Goal: Task Accomplishment & Management: Complete application form

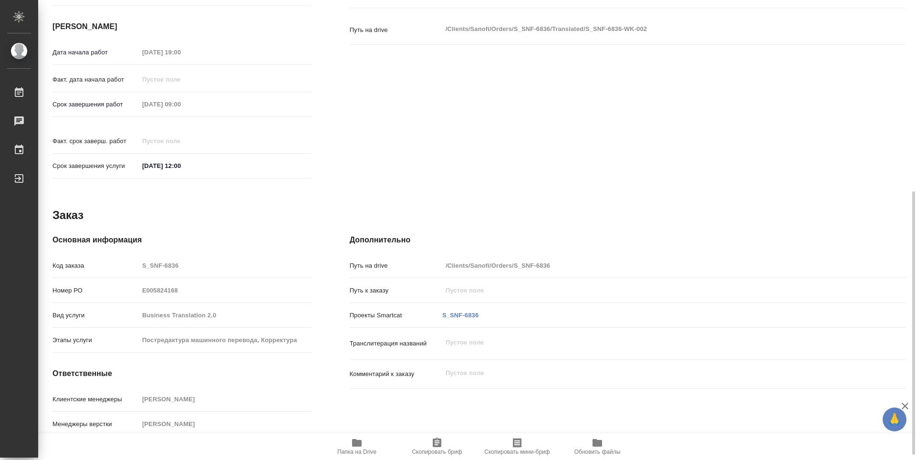
scroll to position [343, 0]
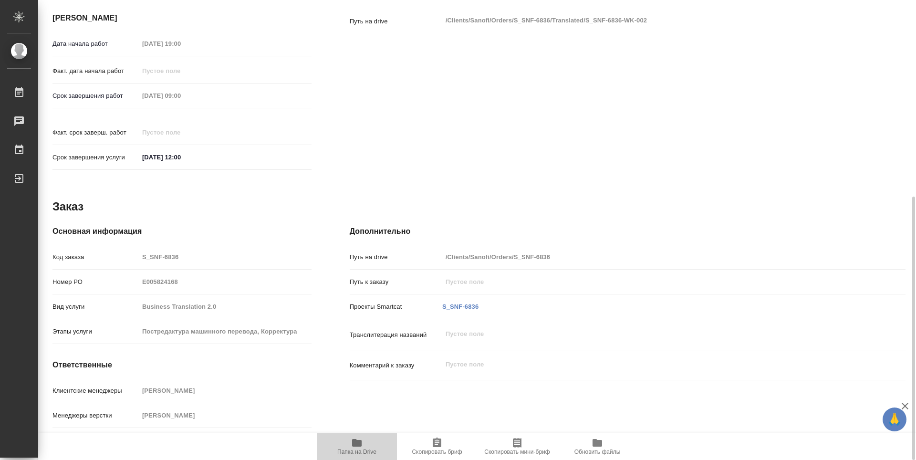
click at [360, 443] on icon "button" at bounding box center [357, 443] width 10 height 8
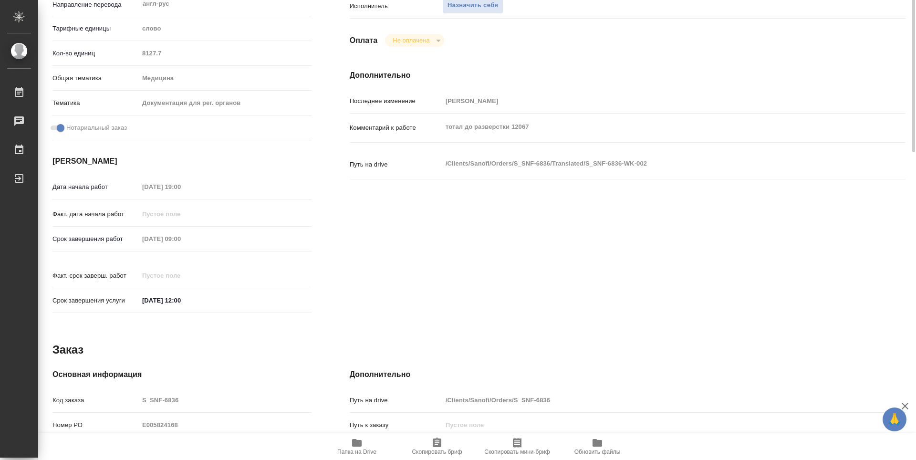
scroll to position [0, 0]
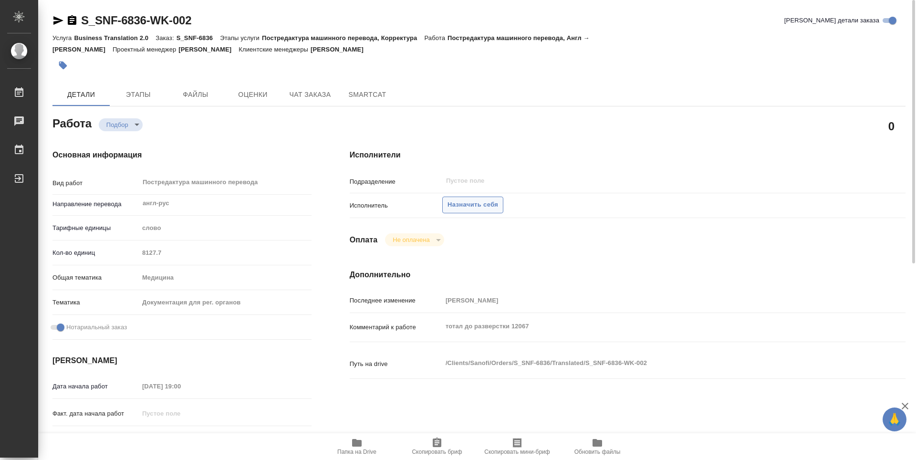
click at [487, 199] on span "Назначить себя" at bounding box center [473, 204] width 51 height 11
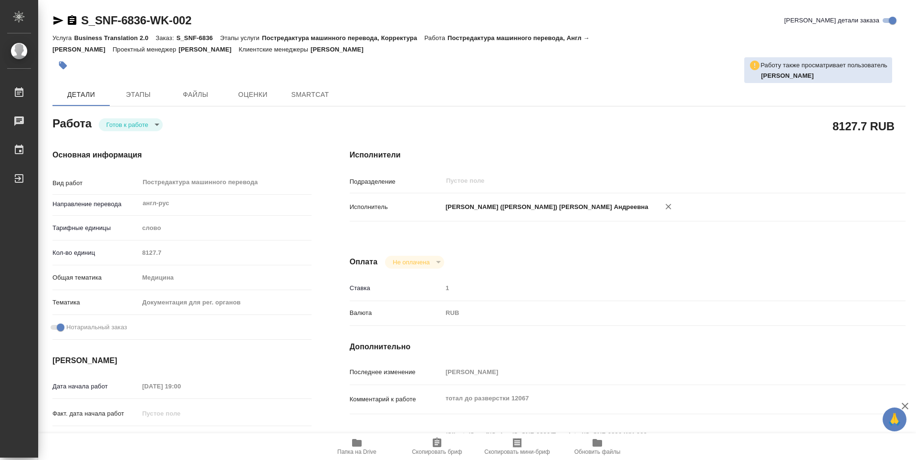
type textarea "x"
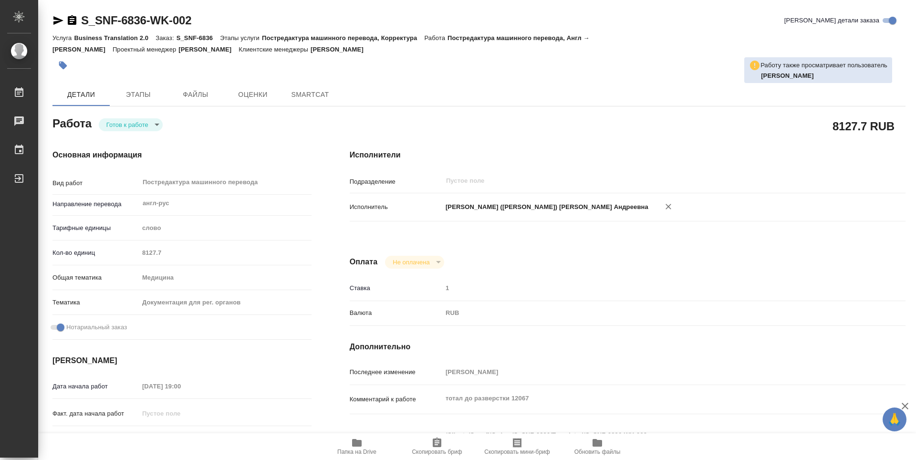
type textarea "x"
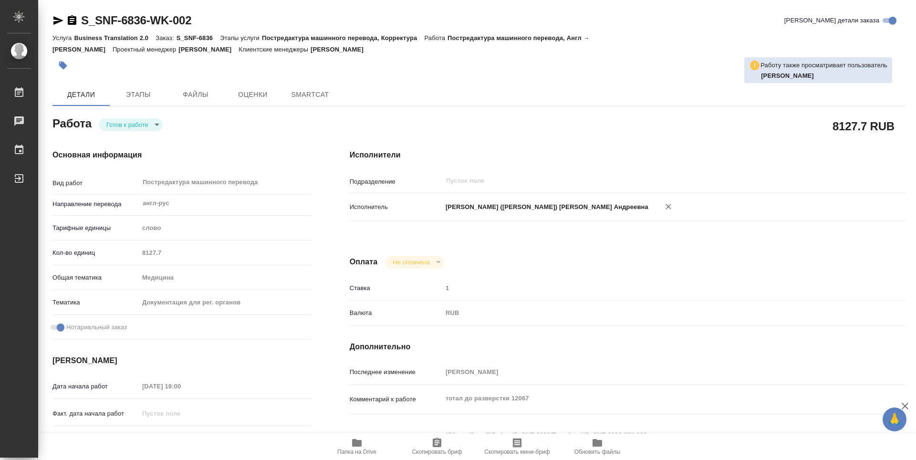
type textarea "x"
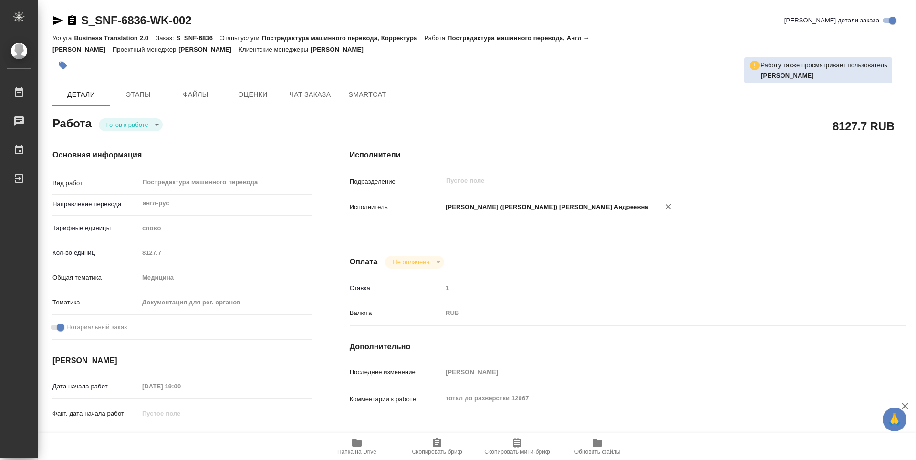
type textarea "x"
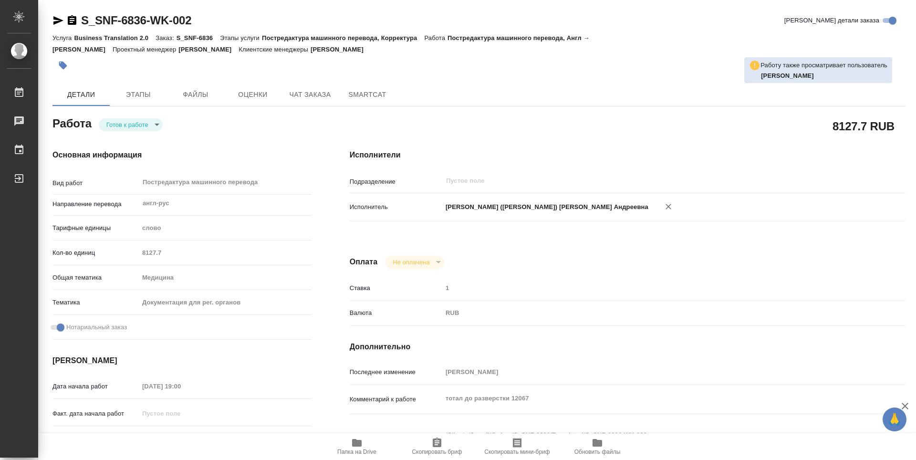
type textarea "x"
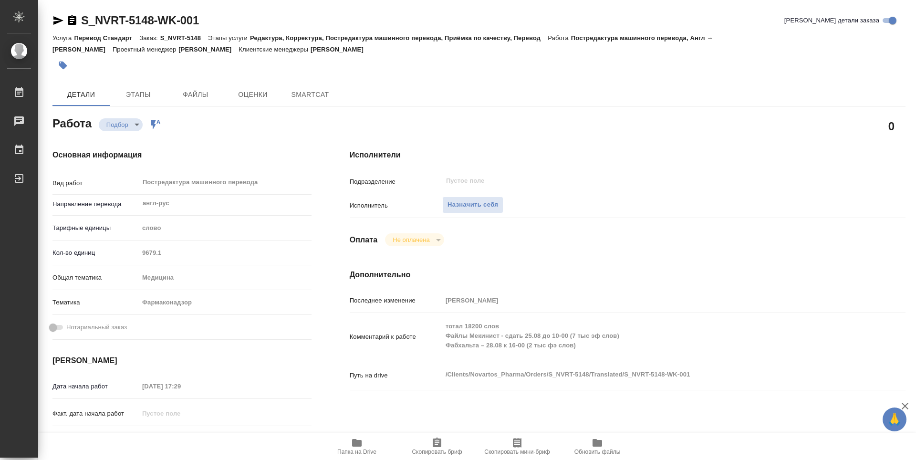
type textarea "x"
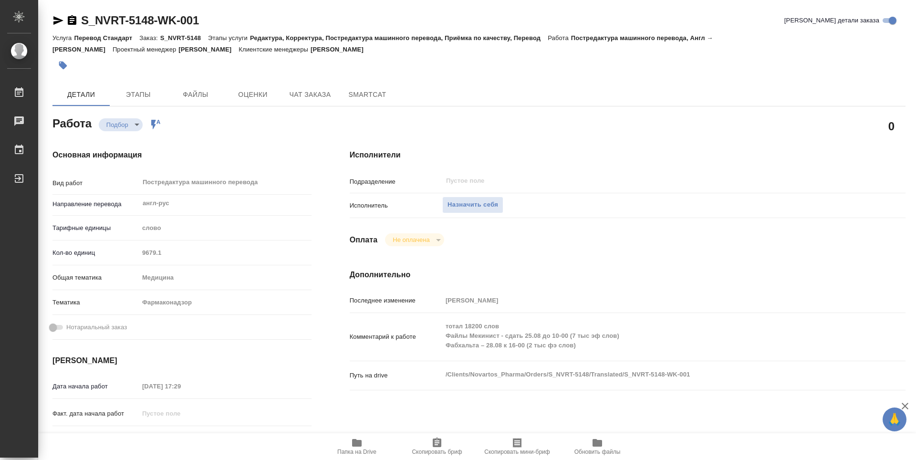
type textarea "x"
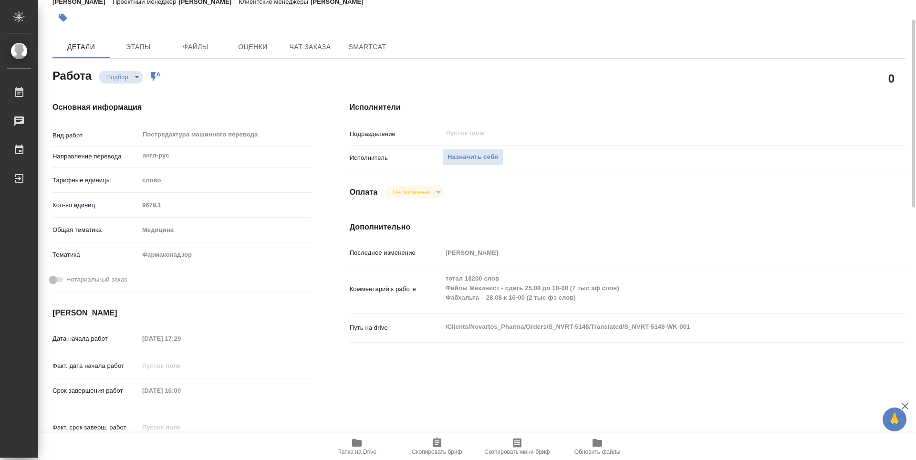
type textarea "x"
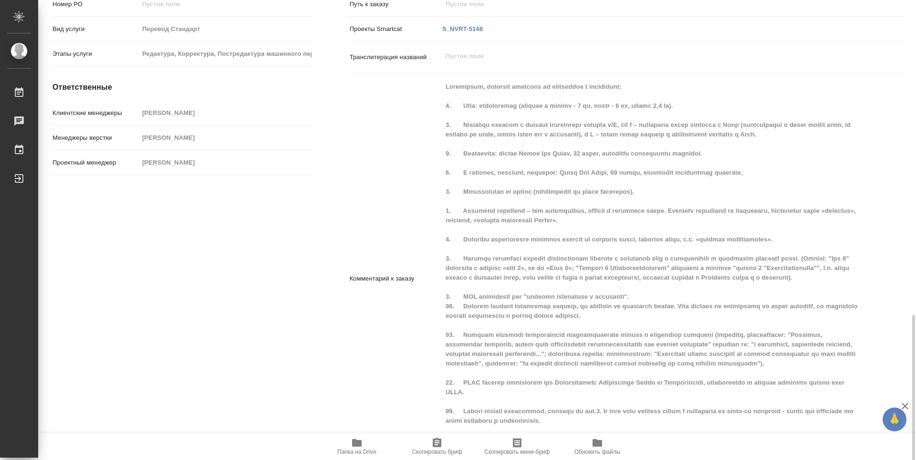
scroll to position [663, 0]
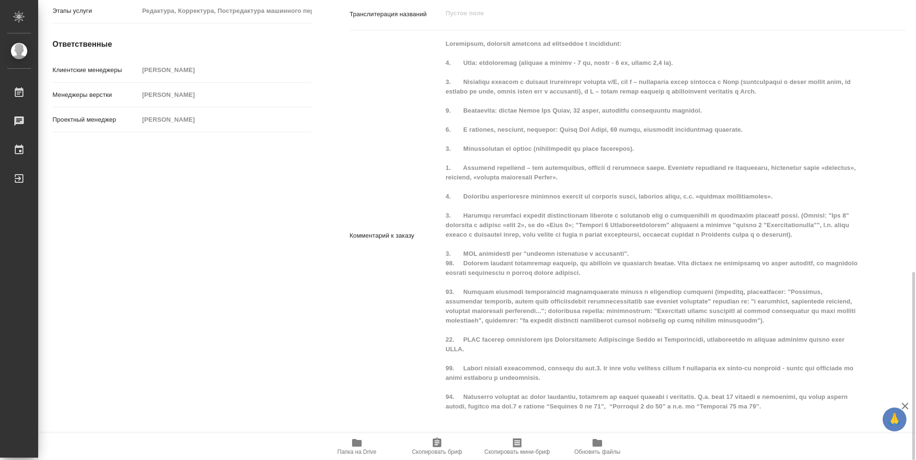
click at [356, 441] on icon "button" at bounding box center [357, 443] width 10 height 8
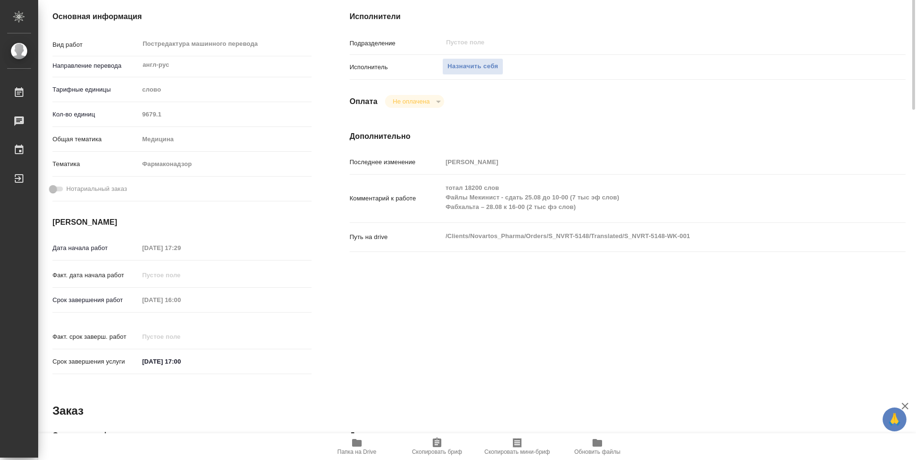
scroll to position [0, 0]
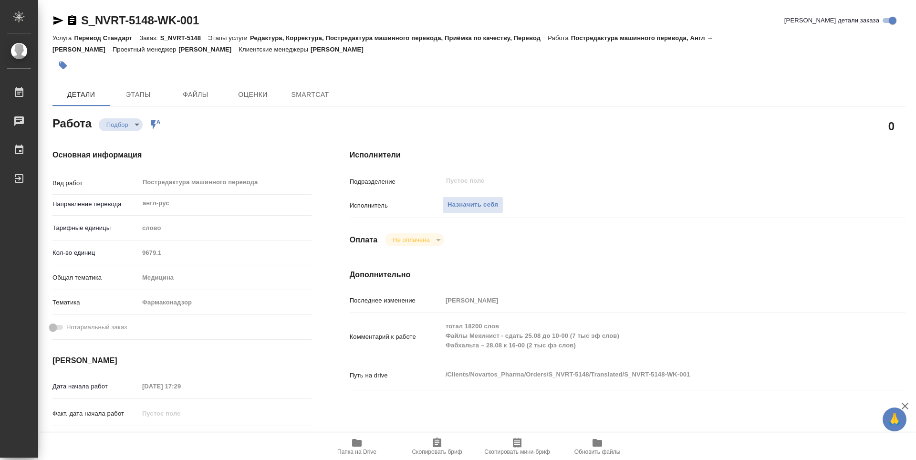
type textarea "x"
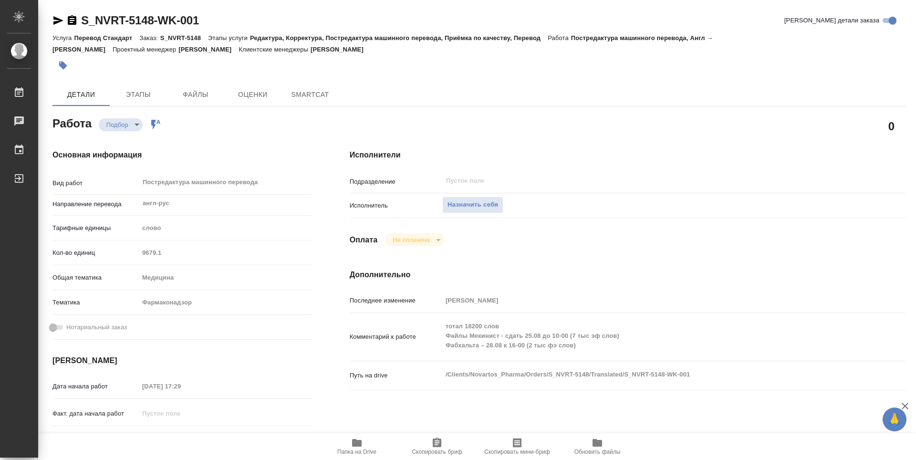
type textarea "x"
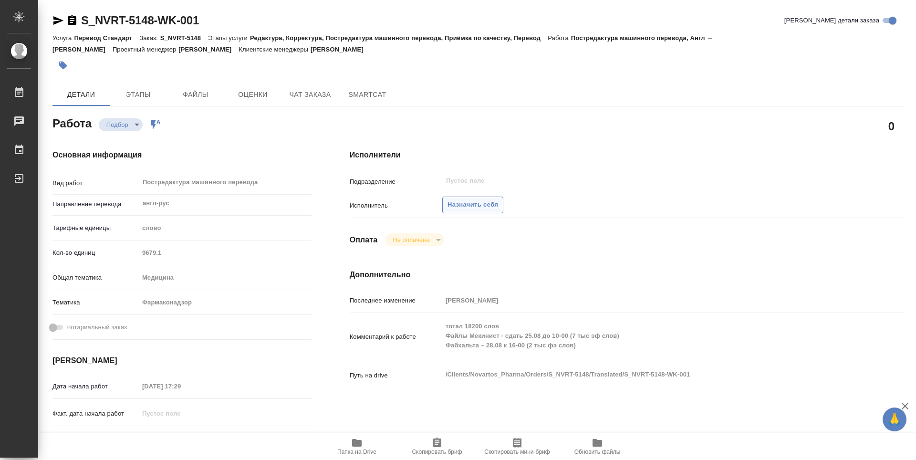
type textarea "x"
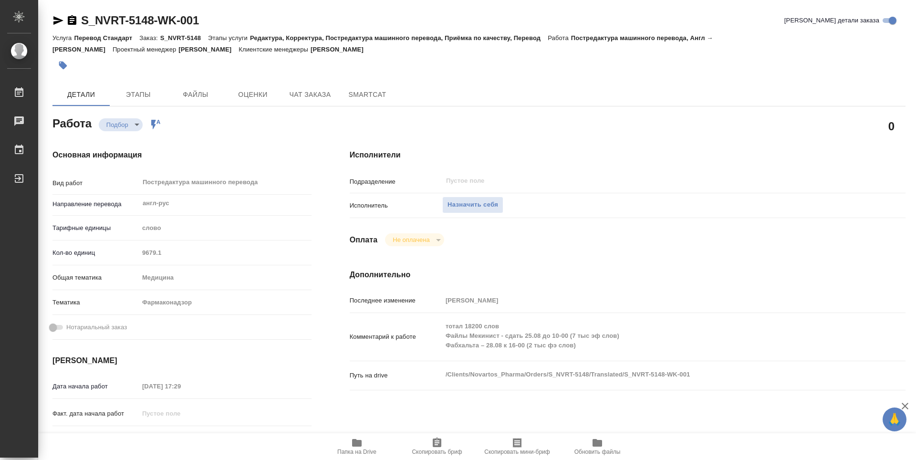
type textarea "x"
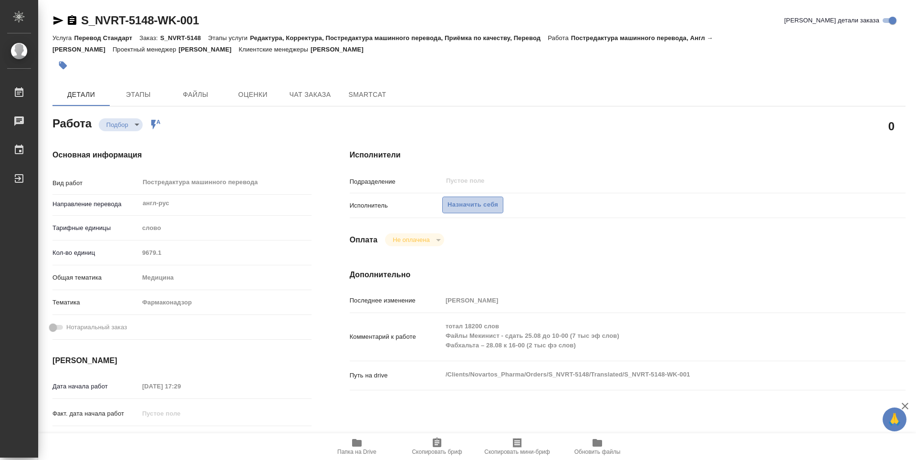
click at [474, 201] on span "Назначить себя" at bounding box center [473, 204] width 51 height 11
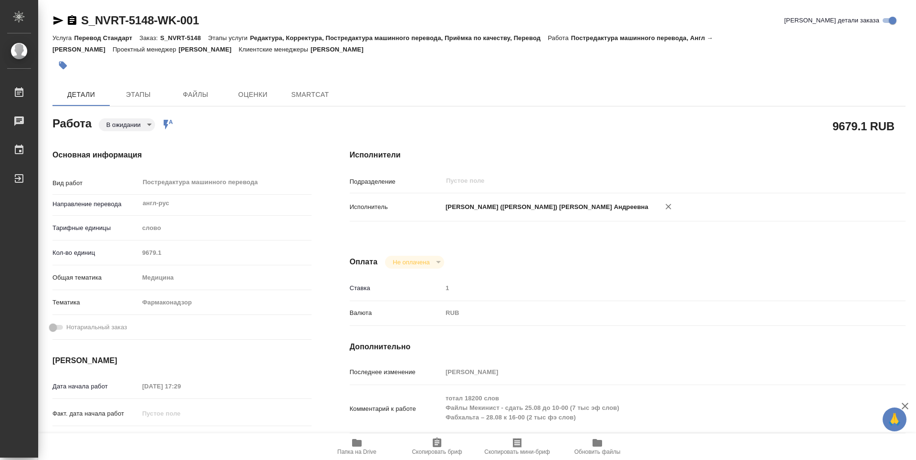
type textarea "x"
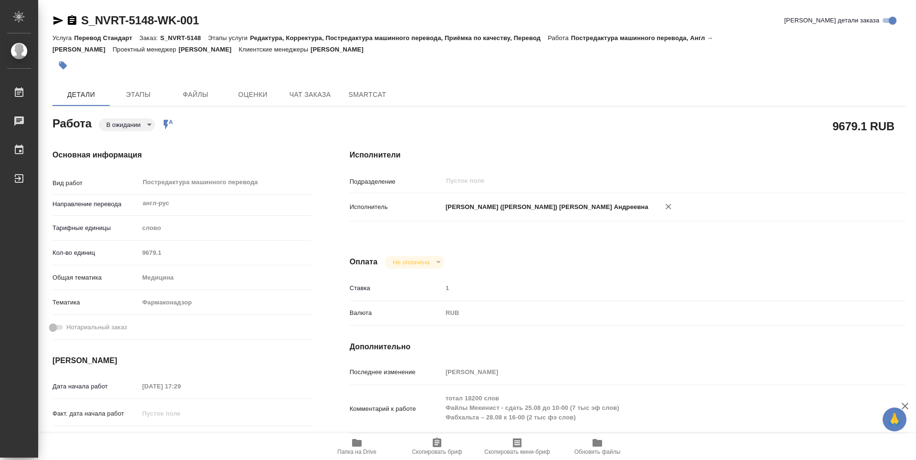
type textarea "x"
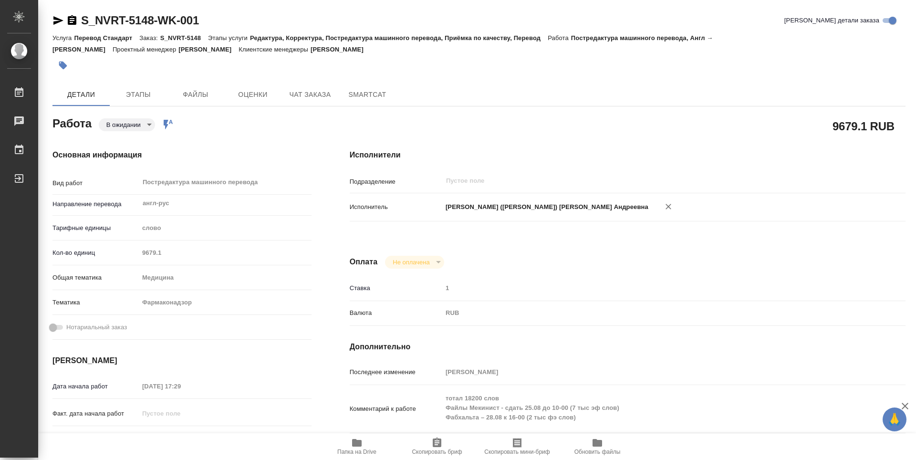
type textarea "x"
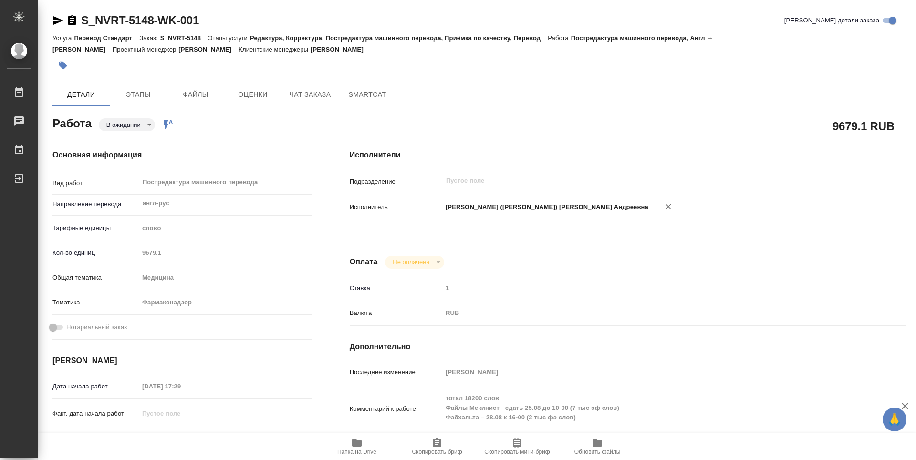
type textarea "x"
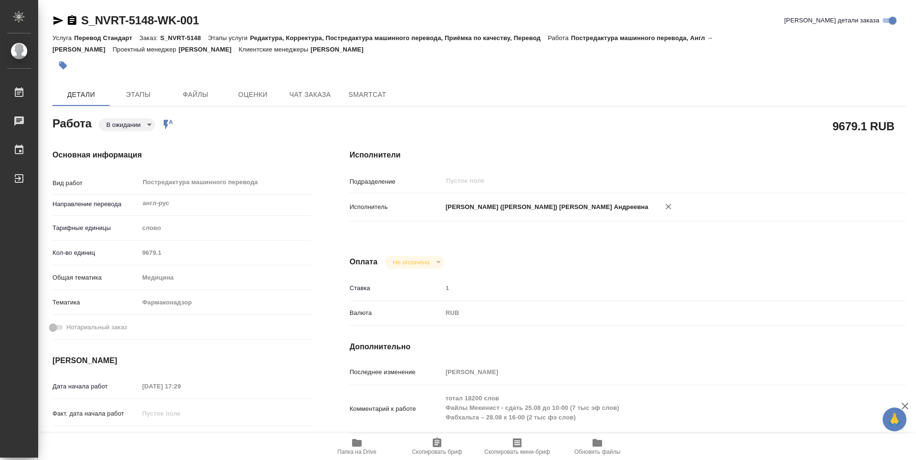
type textarea "x"
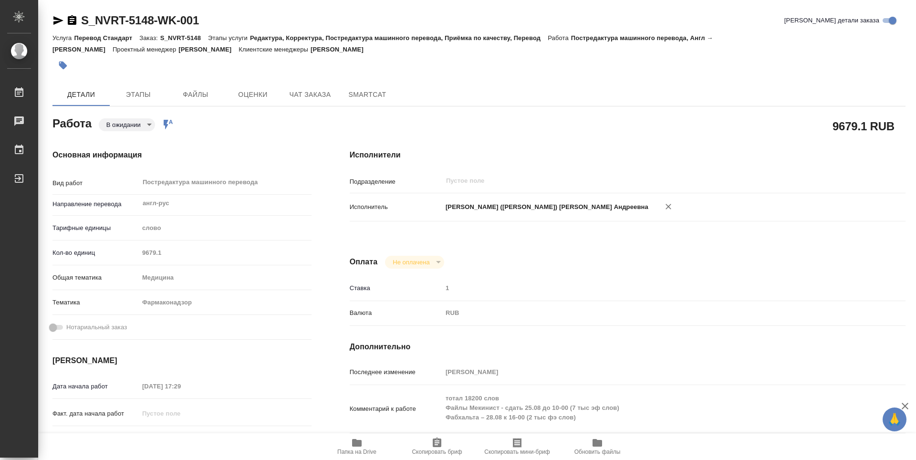
type textarea "x"
